Goal: Check status: Check status

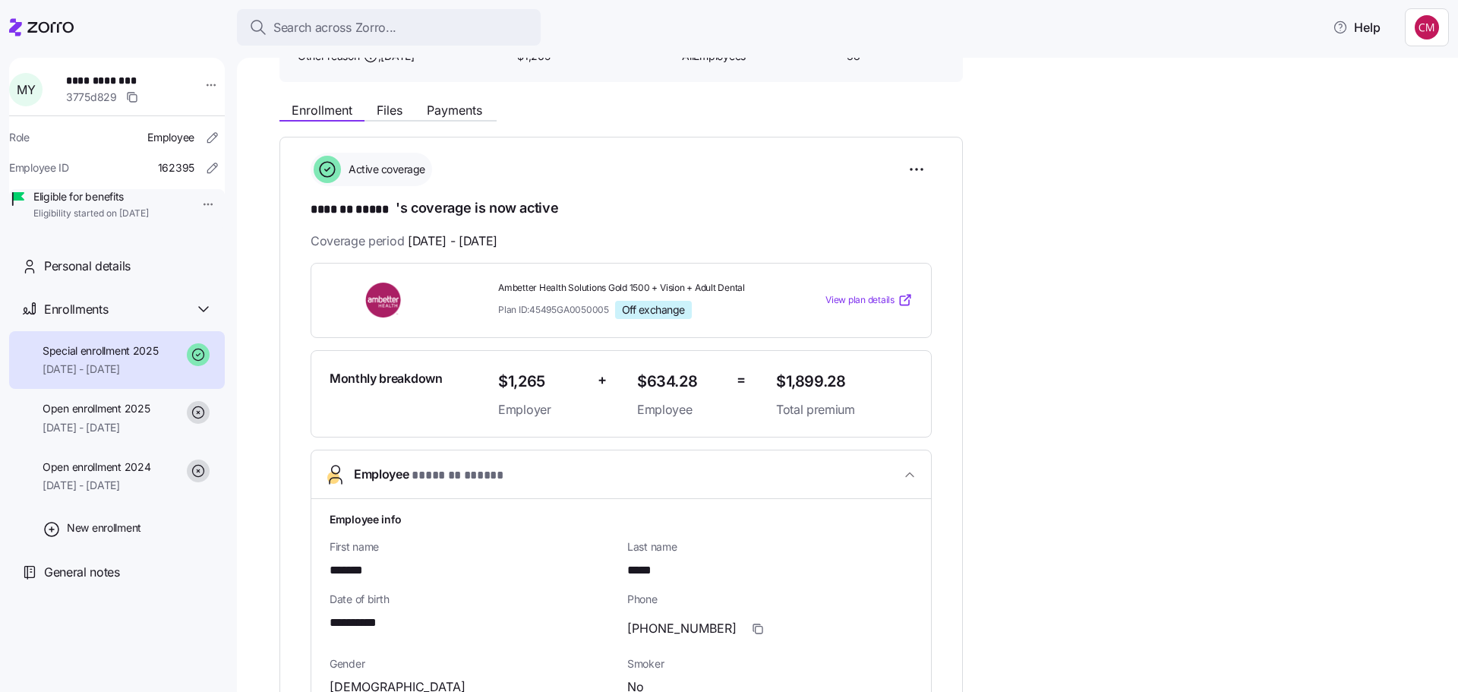
scroll to position [304, 0]
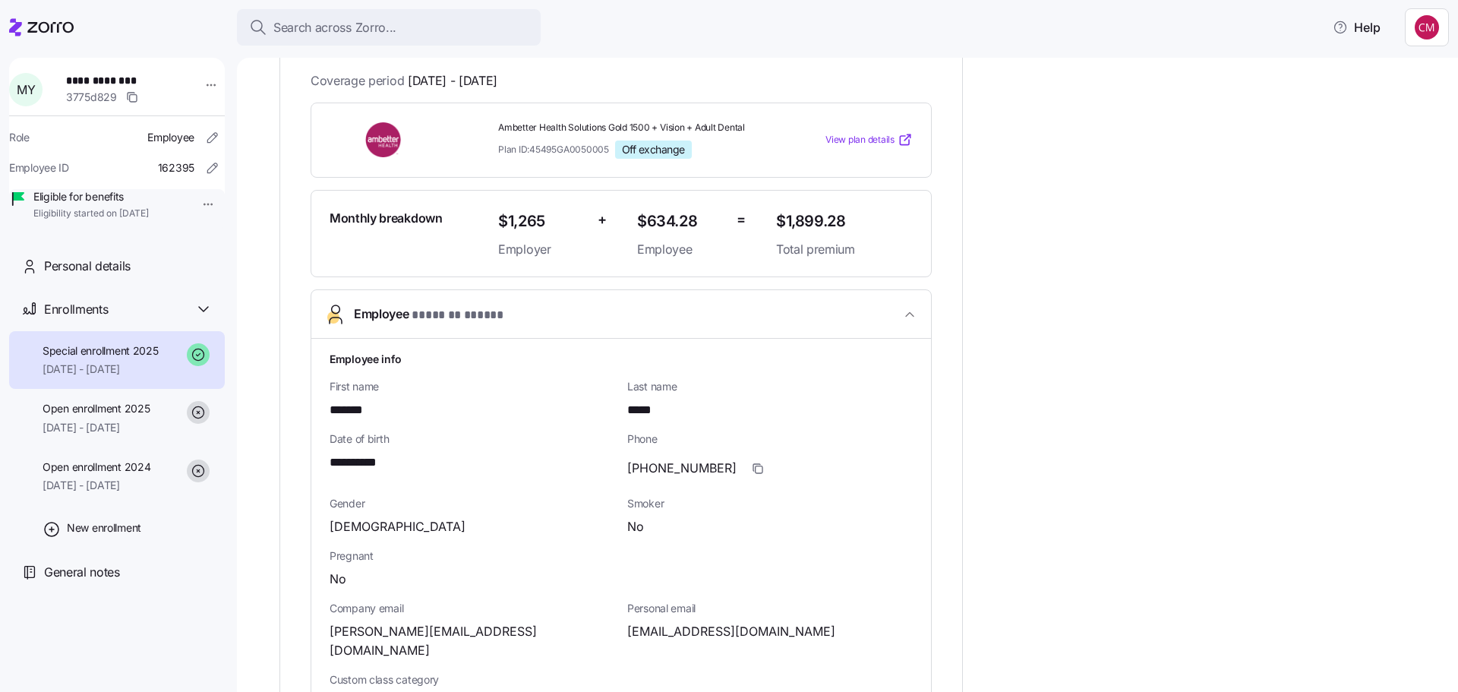
click at [807, 328] on button "Employee * ******* ***** *" at bounding box center [620, 314] width 619 height 49
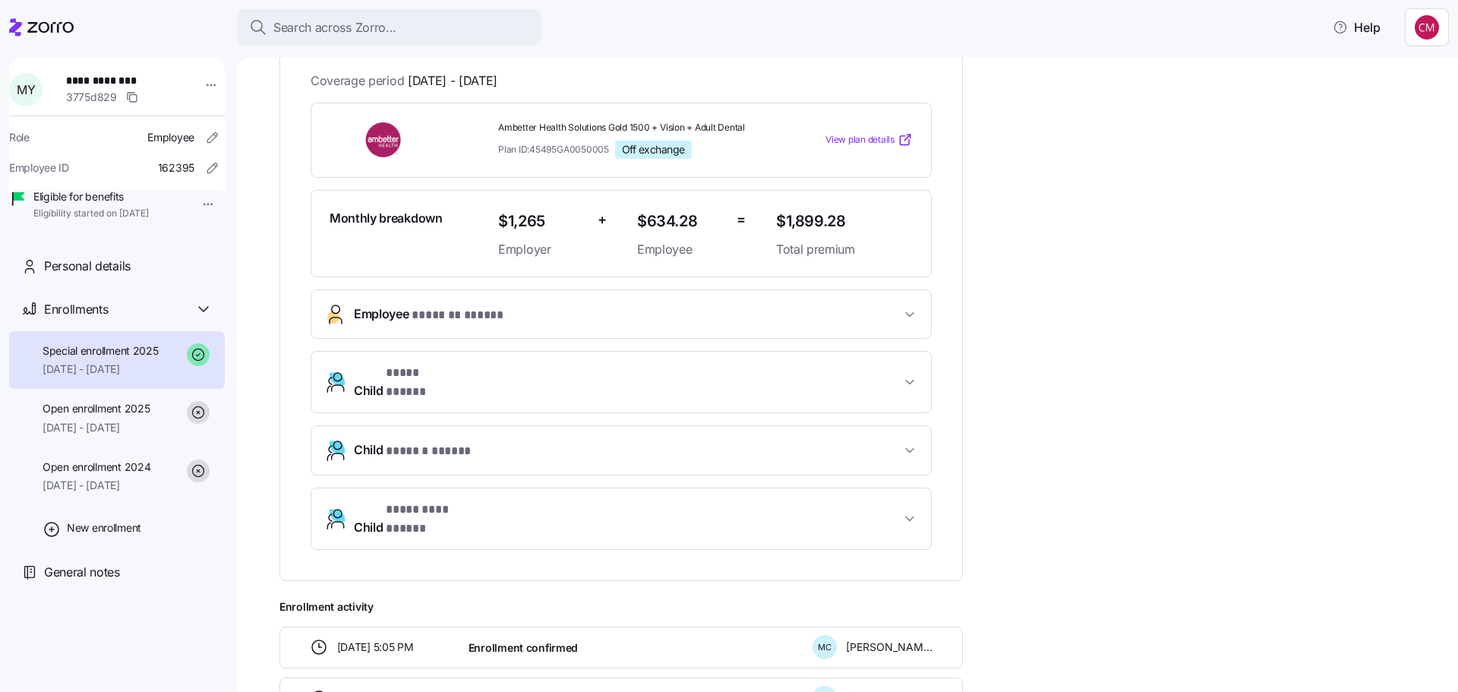
click at [807, 328] on button "Employee * ******* ***** *" at bounding box center [620, 314] width 619 height 48
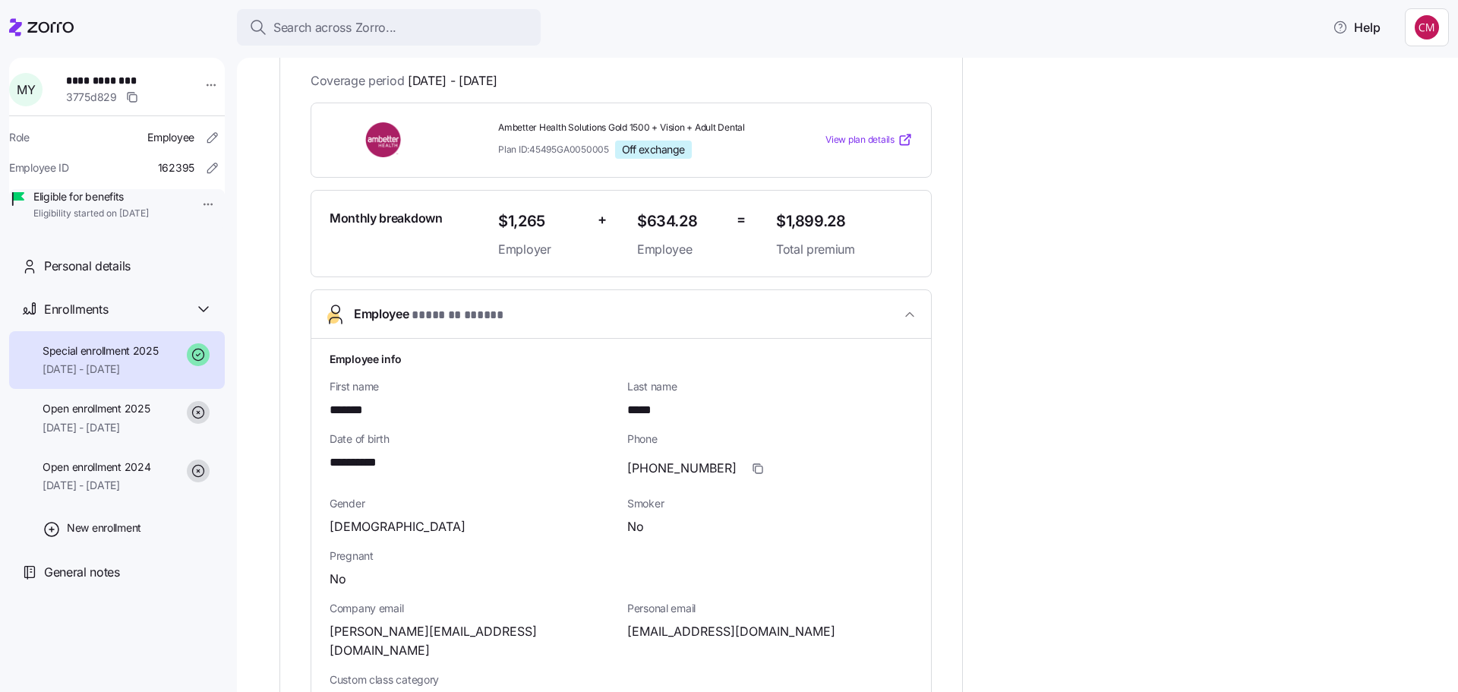
scroll to position [0, 0]
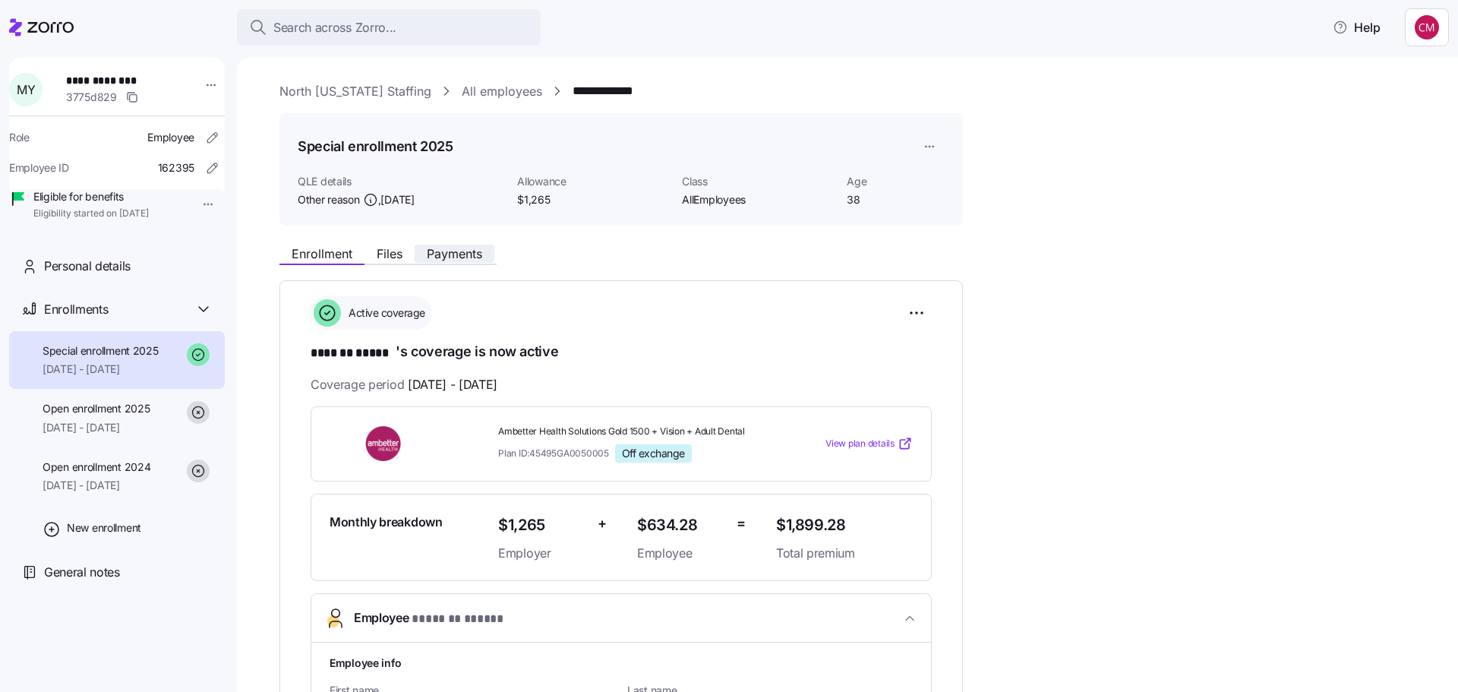
click at [471, 254] on span "Payments" at bounding box center [454, 253] width 55 height 12
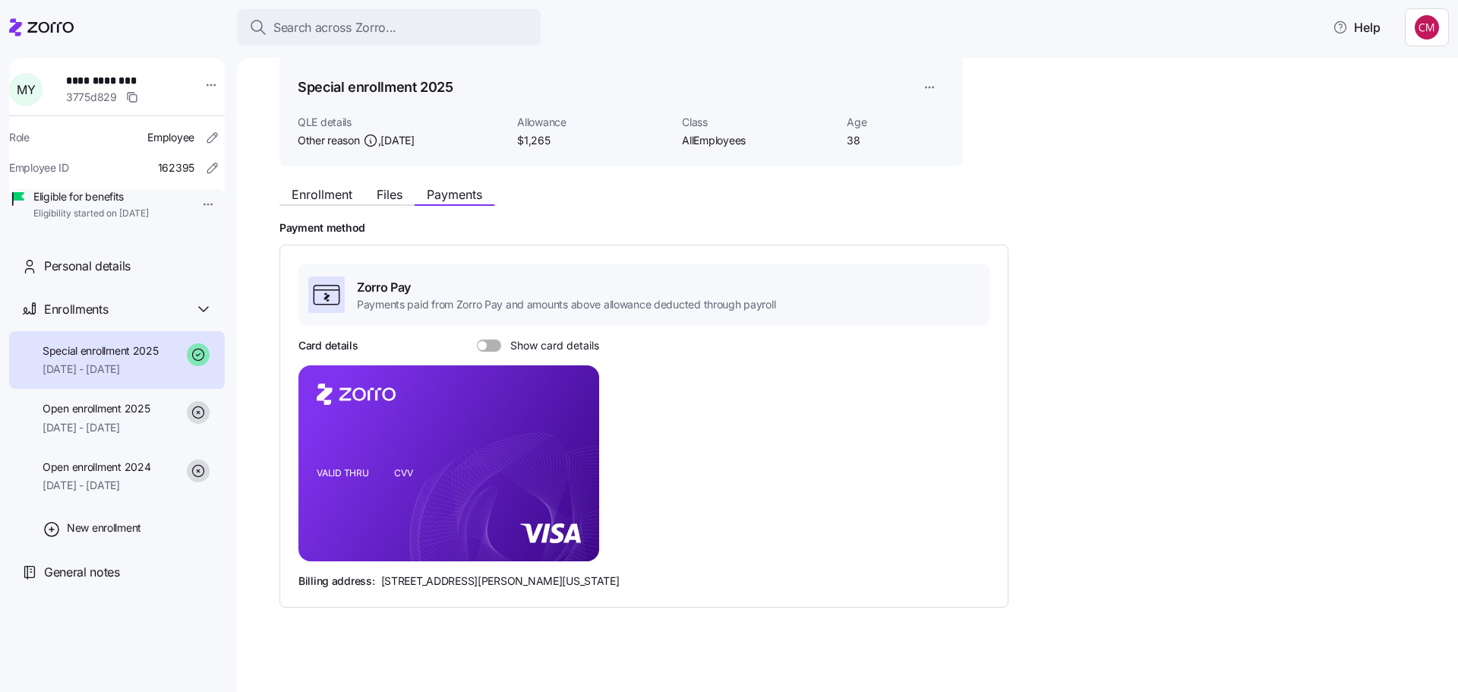
scroll to position [66, 0]
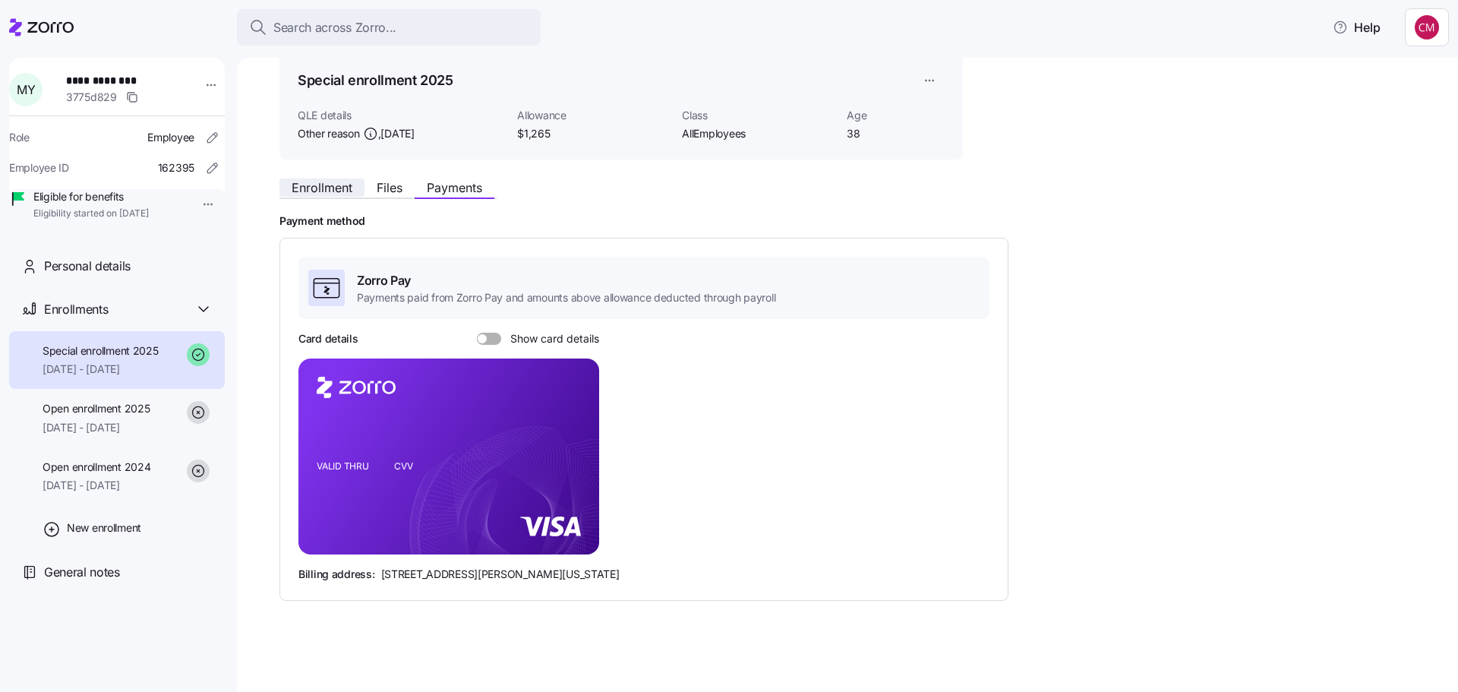
click at [318, 194] on span "Enrollment" at bounding box center [322, 187] width 61 height 12
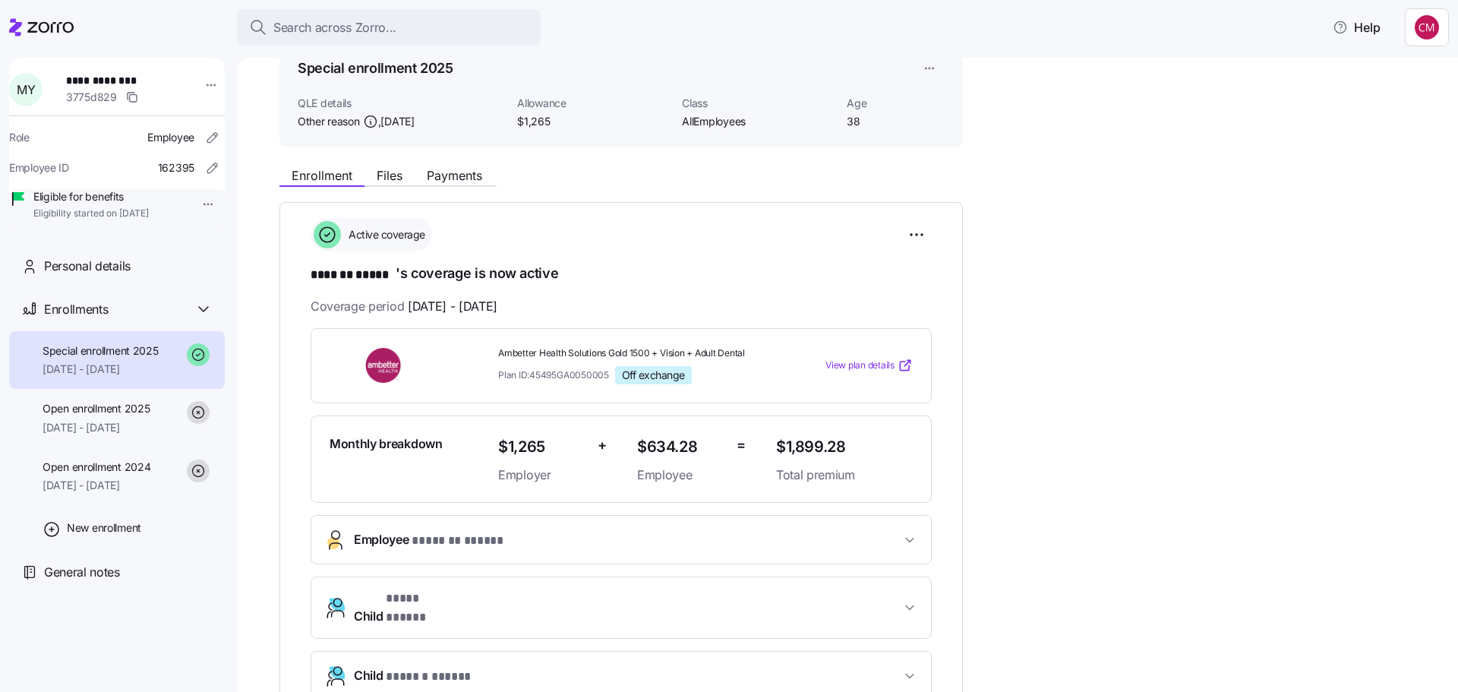
scroll to position [152, 0]
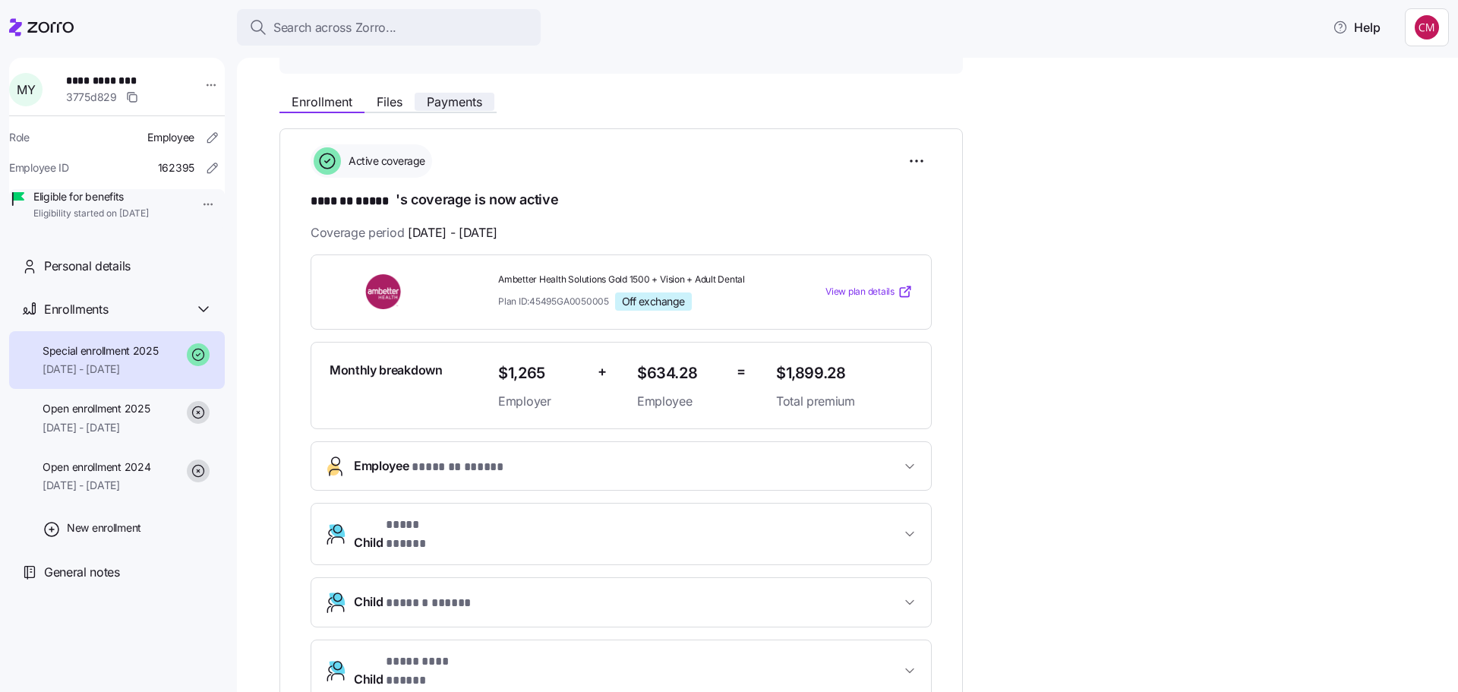
click at [459, 104] on span "Payments" at bounding box center [454, 102] width 55 height 12
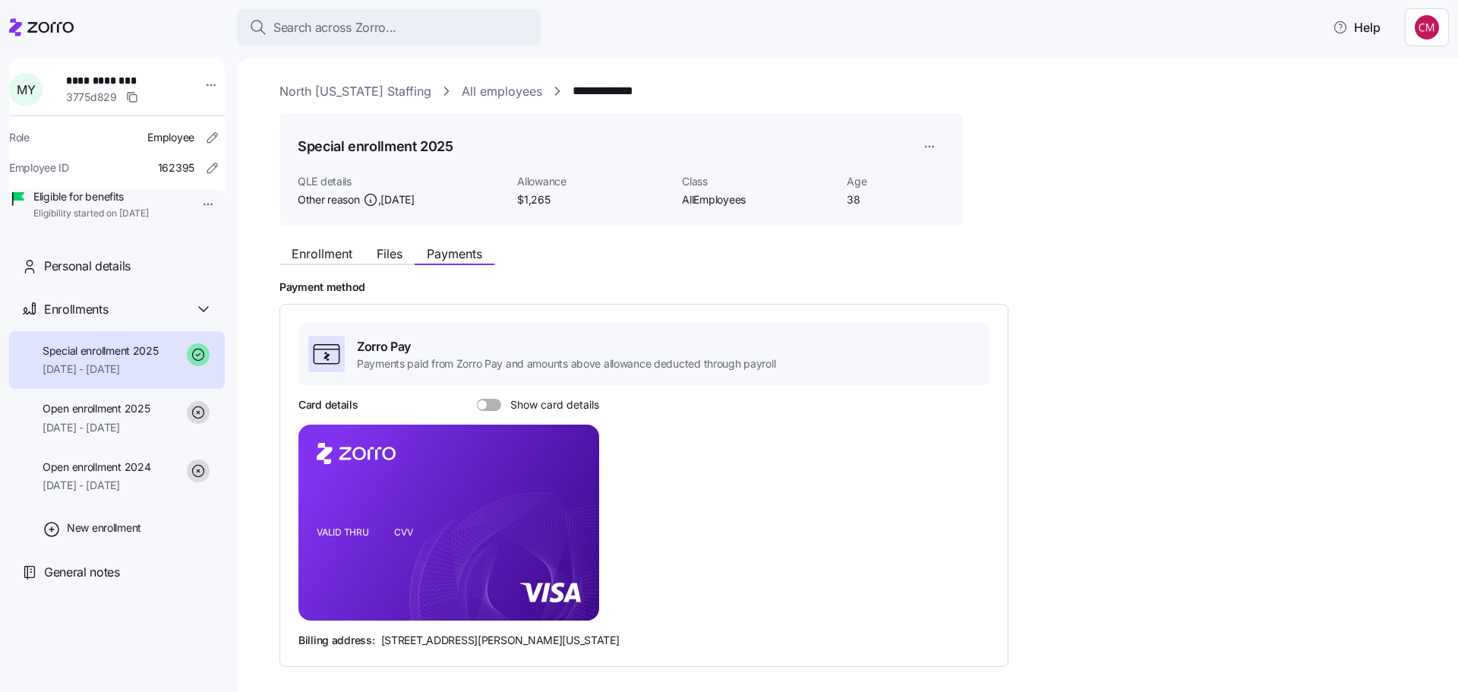
click at [495, 404] on span at bounding box center [494, 405] width 15 height 12
click at [477, 399] on input "Show card details" at bounding box center [477, 399] width 0 height 0
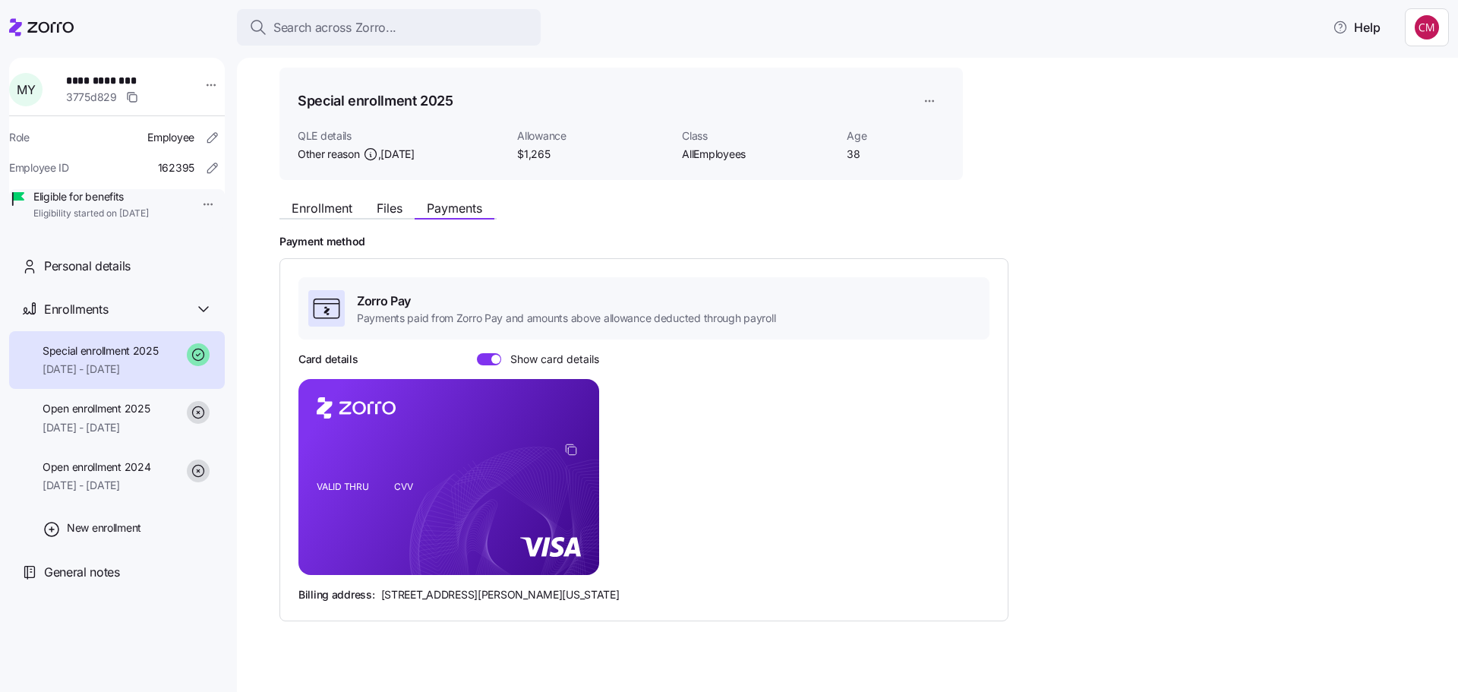
scroll to position [66, 0]
